Goal: Entertainment & Leisure: Consume media (video, audio)

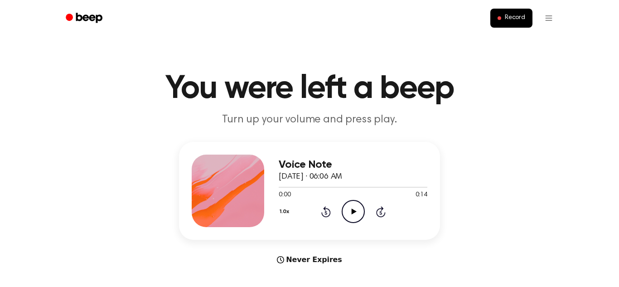
click at [356, 210] on icon "Play Audio" at bounding box center [353, 211] width 23 height 23
click at [354, 211] on icon at bounding box center [353, 211] width 4 height 6
click at [357, 211] on icon "Play Audio" at bounding box center [353, 211] width 23 height 23
click at [289, 214] on button "1.0x" at bounding box center [286, 211] width 14 height 15
click at [340, 255] on div "Voice Note [DATE] · 06:06 AM 0:01 0:14 Your browser does not support the [objec…" at bounding box center [309, 203] width 597 height 123
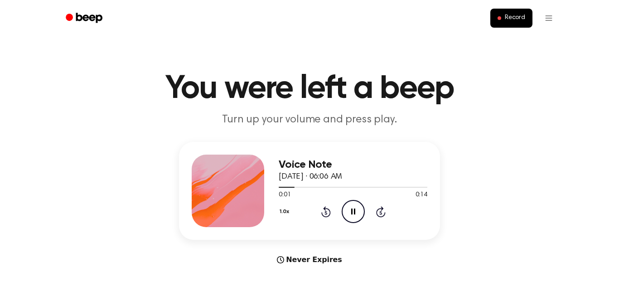
click at [352, 211] on icon "Pause Audio" at bounding box center [353, 211] width 23 height 23
click at [349, 210] on icon "Play Audio" at bounding box center [353, 211] width 23 height 23
click at [325, 213] on icon "Rewind 5 seconds" at bounding box center [326, 212] width 10 height 12
click at [357, 187] on div at bounding box center [353, 187] width 149 height 1
drag, startPoint x: 292, startPoint y: 188, endPoint x: 314, endPoint y: 189, distance: 21.8
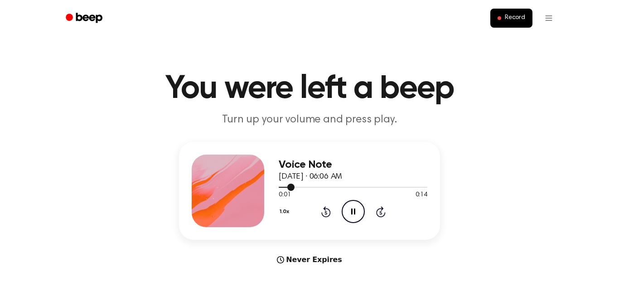
click at [314, 189] on div at bounding box center [353, 186] width 149 height 7
click at [519, 21] on span "Record" at bounding box center [515, 18] width 20 height 8
click at [355, 211] on icon at bounding box center [353, 211] width 5 height 6
